Goal: Use online tool/utility: Utilize a website feature to perform a specific function

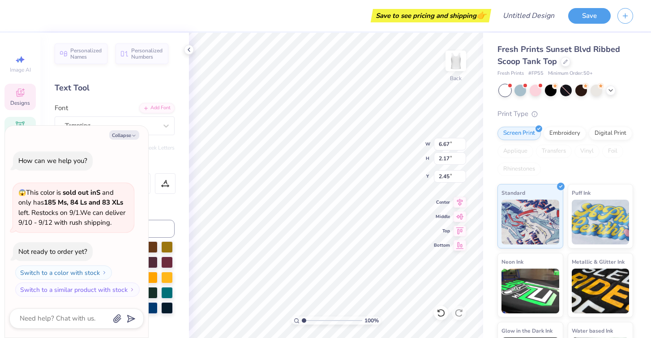
scroll to position [0, 0]
type textarea "x"
type textarea "Sig Del"
type textarea "x"
type textarea "Sig De"
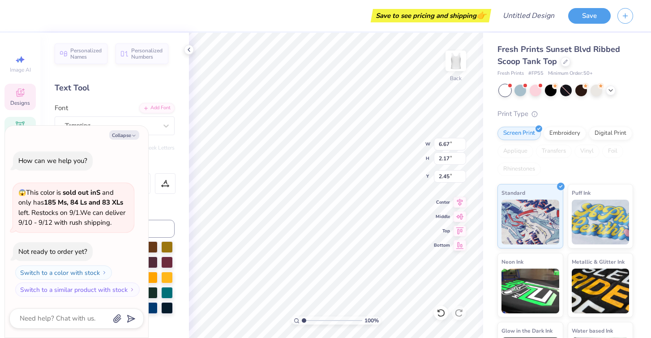
type textarea "x"
type textarea "Sig D"
type textarea "x"
type textarea "Sig"
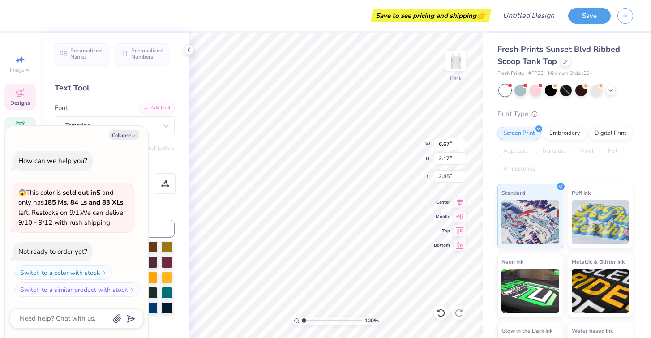
type textarea "x"
type textarea "Sig"
type textarea "x"
type textarea "Si"
type textarea "x"
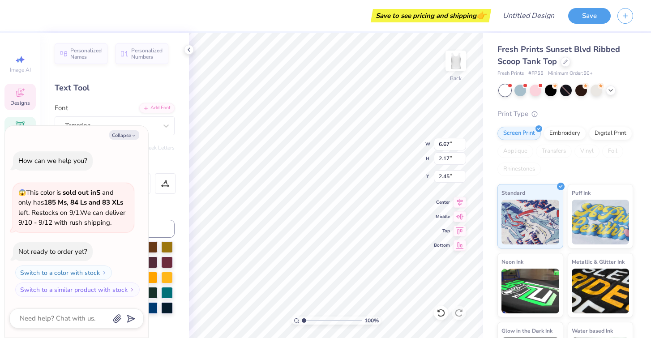
type textarea "S"
type textarea "x"
type textarea "A"
type textarea "x"
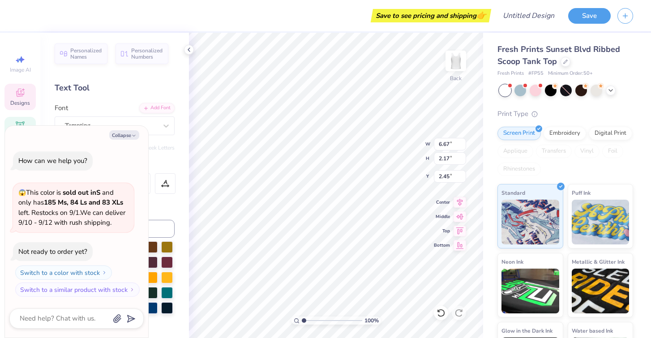
type textarea "Al"
type textarea "x"
type textarea "Alp"
type textarea "x"
type textarea "Alph"
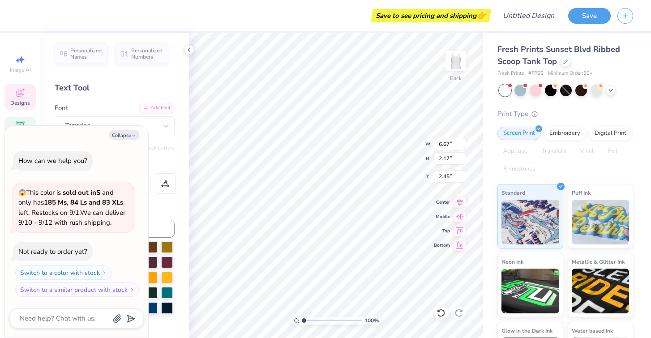
type textarea "x"
type textarea "Alpha"
type textarea "x"
type textarea "Alpha"
type textarea "x"
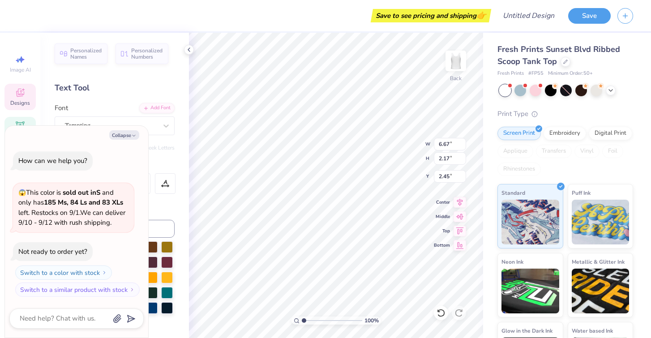
type textarea "Alpha o"
type textarea "x"
type textarea "Alpha"
type textarea "x"
type textarea "Alpha O"
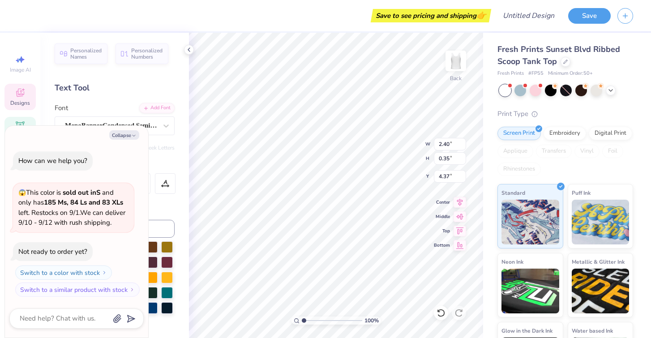
scroll to position [0, 3]
type textarea "x"
type textarea "Supporting"
type textarea "x"
type textarea "Supporting"
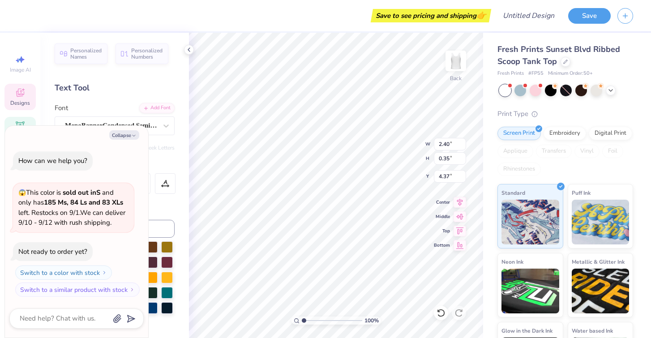
type textarea "x"
type textarea "Supportin"
type textarea "x"
type textarea "Supporti"
type textarea "x"
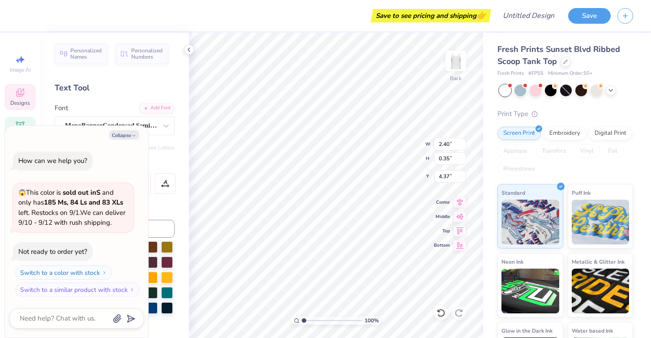
type textarea "Support"
type textarea "x"
type textarea "Suppor"
type textarea "x"
type textarea "Suppo"
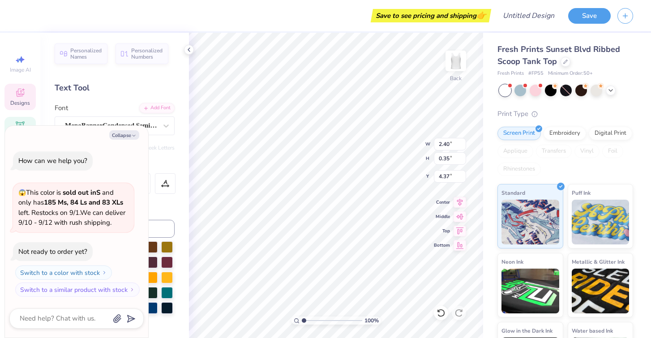
scroll to position [0, 0]
type textarea "x"
type textarea "Supp"
type textarea "x"
type textarea "Sup"
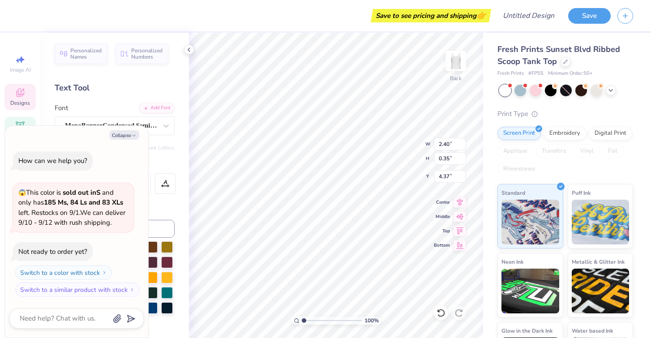
scroll to position [0, 0]
type textarea "x"
type textarea "Su"
type textarea "x"
type textarea "S"
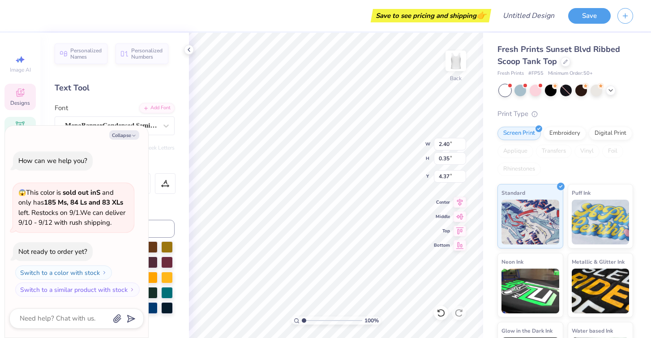
type textarea "x"
type textarea "H"
type textarea "x"
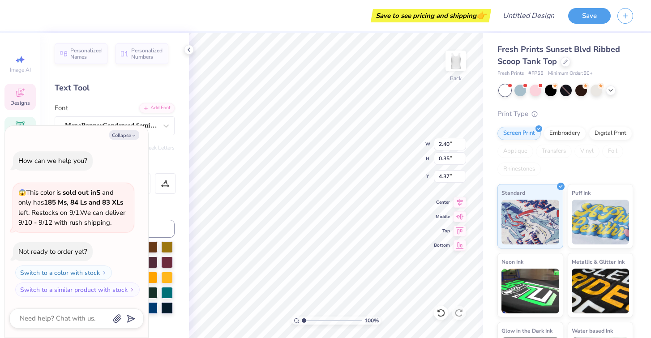
type textarea "s"
type textarea "x"
type textarea "su"
type textarea "x"
type textarea "sup"
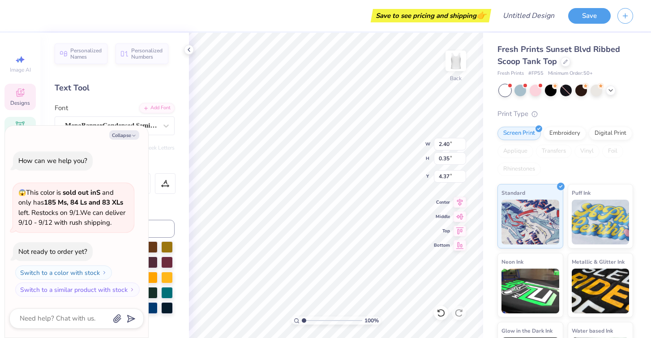
type textarea "x"
type textarea "supp"
type textarea "x"
type textarea "suppr"
type textarea "x"
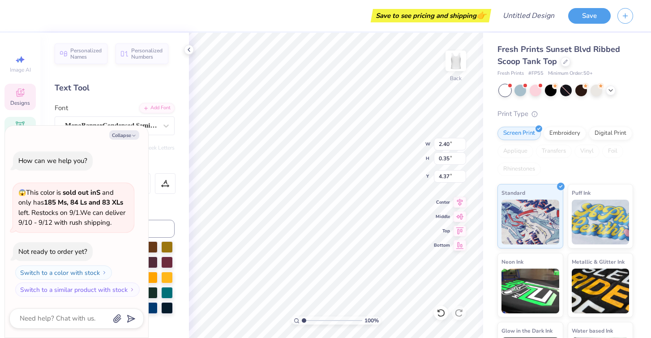
type textarea "supprt"
type textarea "x"
type textarea "supprtin"
type textarea "x"
type textarea "supprting"
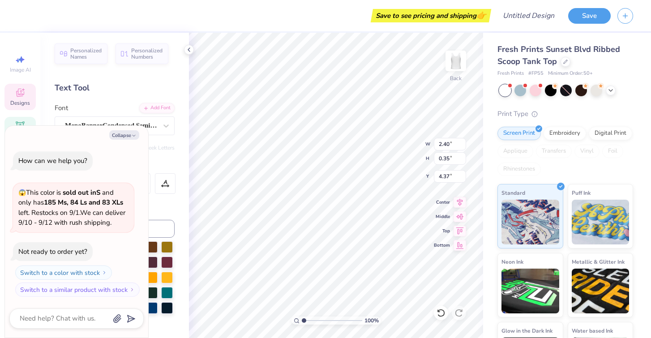
type textarea "x"
type textarea "supprting"
type textarea "x"
type textarea "supprting J"
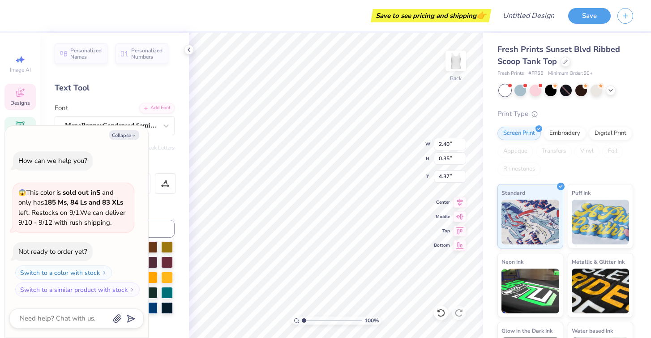
type textarea "x"
type textarea "supprting Je"
type textarea "x"
type textarea "supprting J"
type textarea "x"
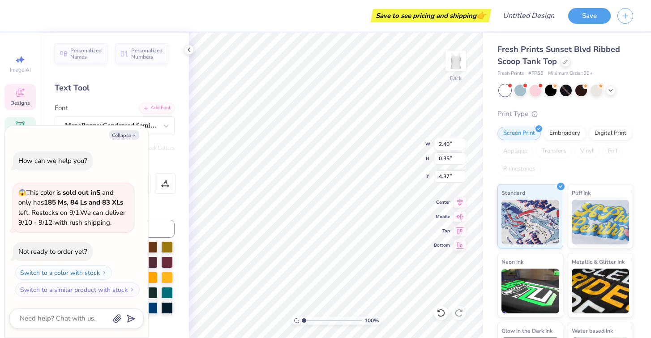
type textarea "supprting"
type textarea "x"
type textarea "supprting"
type textarea "x"
type textarea "supprtin"
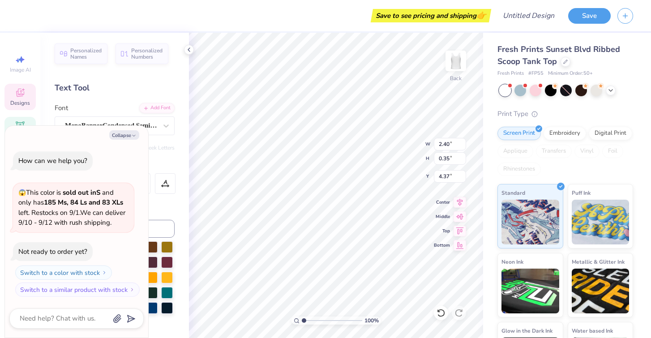
scroll to position [0, 0]
type textarea "x"
type textarea "supprti"
type textarea "x"
type textarea "supprt"
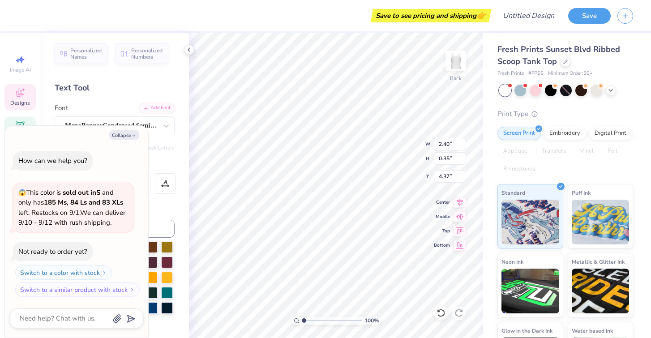
type textarea "x"
type textarea "suppr"
type textarea "x"
type textarea "supp"
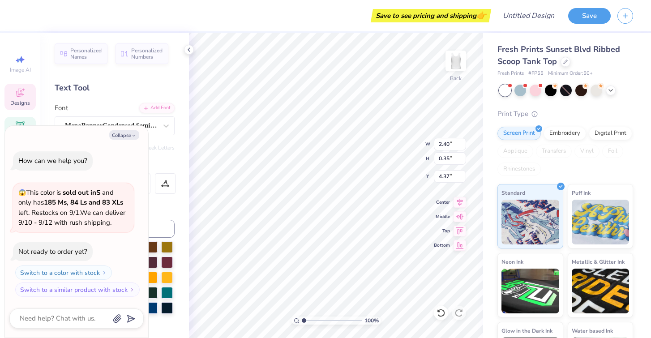
type textarea "x"
type textarea "sup"
type textarea "x"
type textarea "su"
type textarea "x"
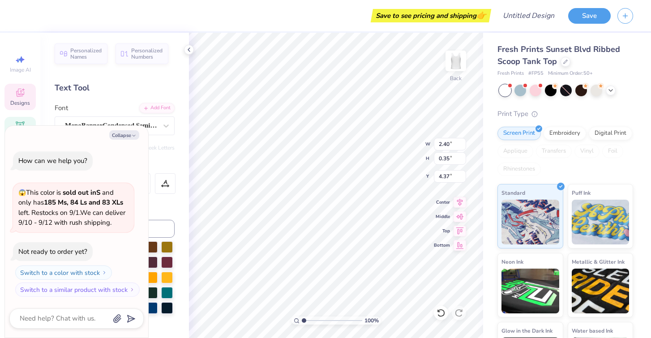
type textarea "s"
type textarea "x"
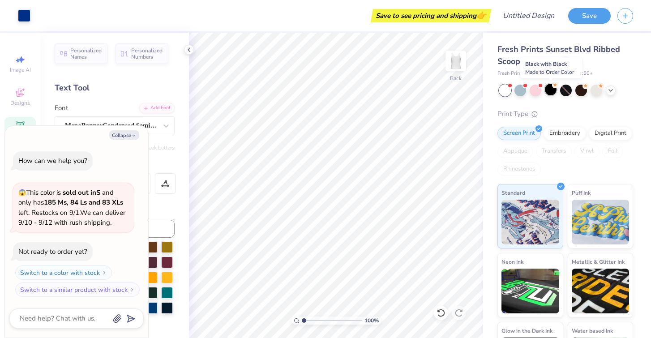
click at [549, 93] on div at bounding box center [551, 90] width 12 height 12
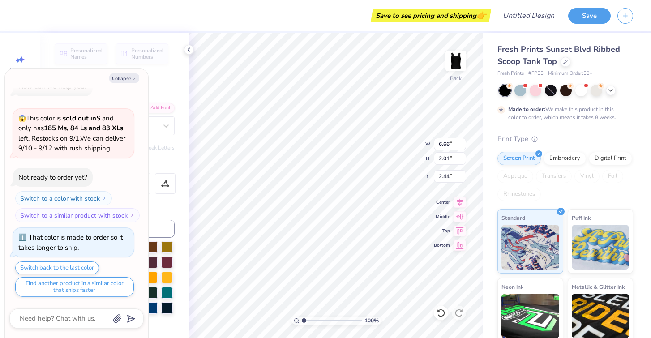
scroll to position [0, 0]
click at [134, 77] on icon "button" at bounding box center [133, 78] width 5 height 5
type textarea "x"
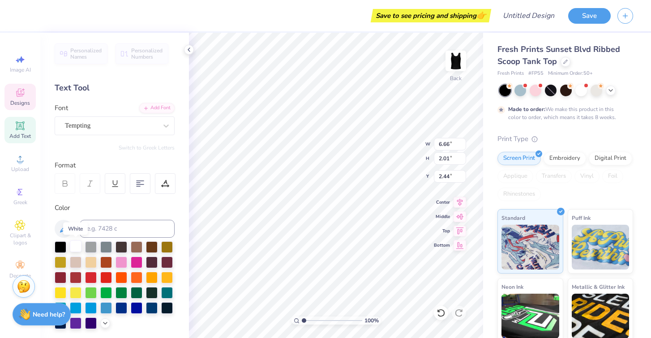
click at [74, 248] on div at bounding box center [76, 247] width 12 height 12
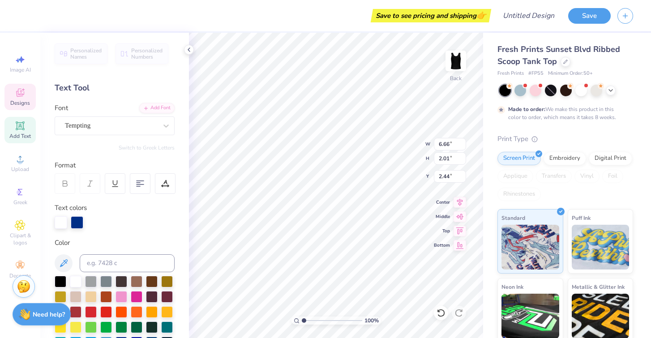
type input "2.97"
type input "0.72"
type input "1.72"
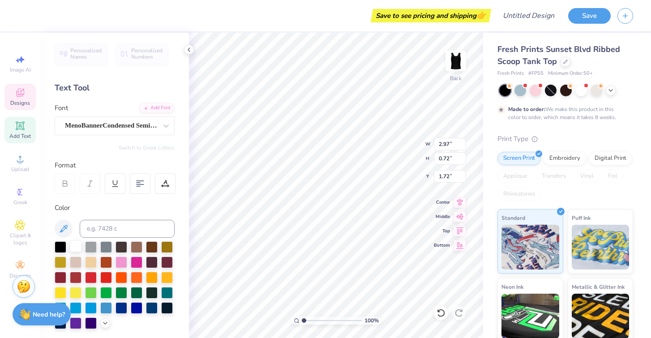
click at [78, 246] on div at bounding box center [76, 247] width 12 height 12
click at [60, 246] on div at bounding box center [61, 247] width 12 height 12
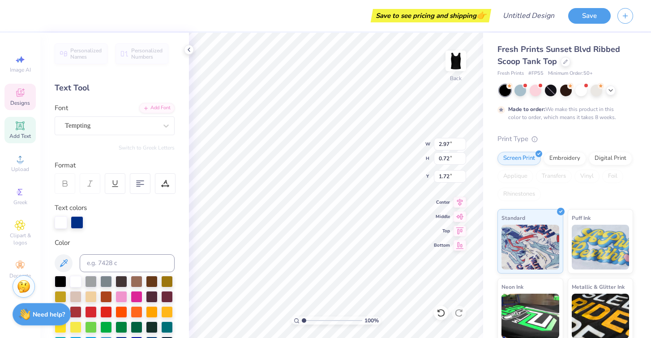
type input "6.66"
type input "2.01"
type input "2.44"
click at [62, 281] on div at bounding box center [61, 281] width 12 height 12
click at [538, 93] on div at bounding box center [536, 90] width 12 height 12
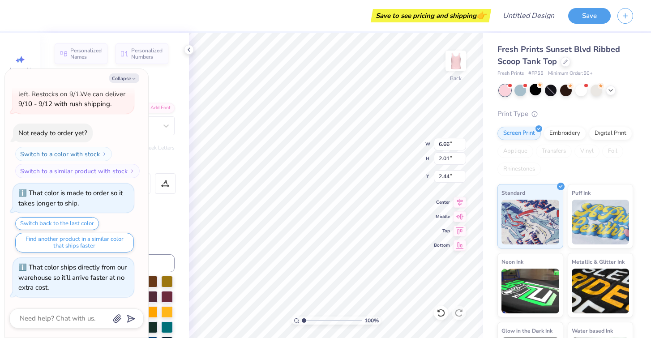
scroll to position [189, 0]
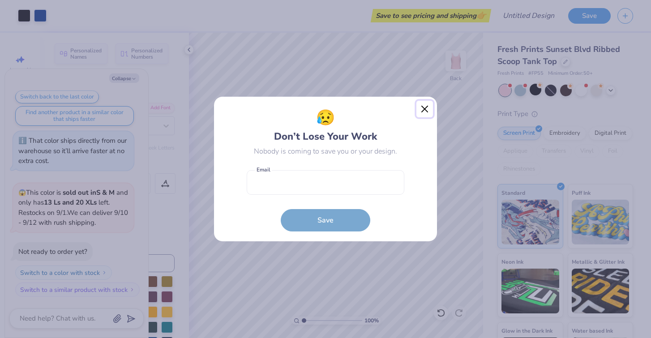
click at [417, 110] on button "Close" at bounding box center [425, 109] width 17 height 17
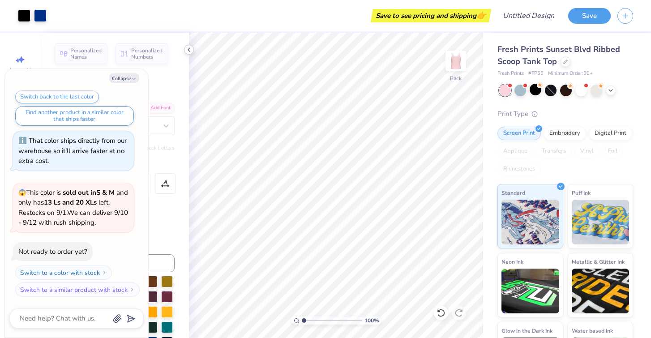
click at [188, 50] on polyline at bounding box center [189, 50] width 2 height 4
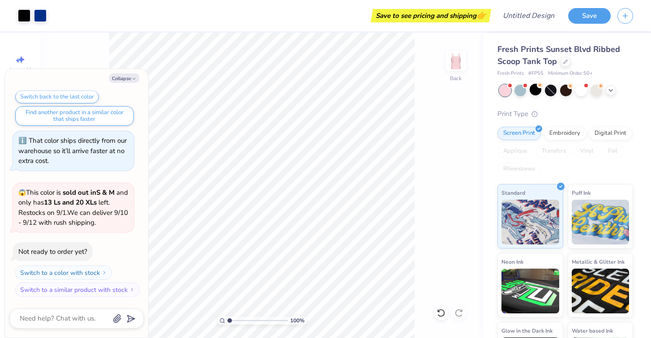
type textarea "x"
